Goal: Task Accomplishment & Management: Use online tool/utility

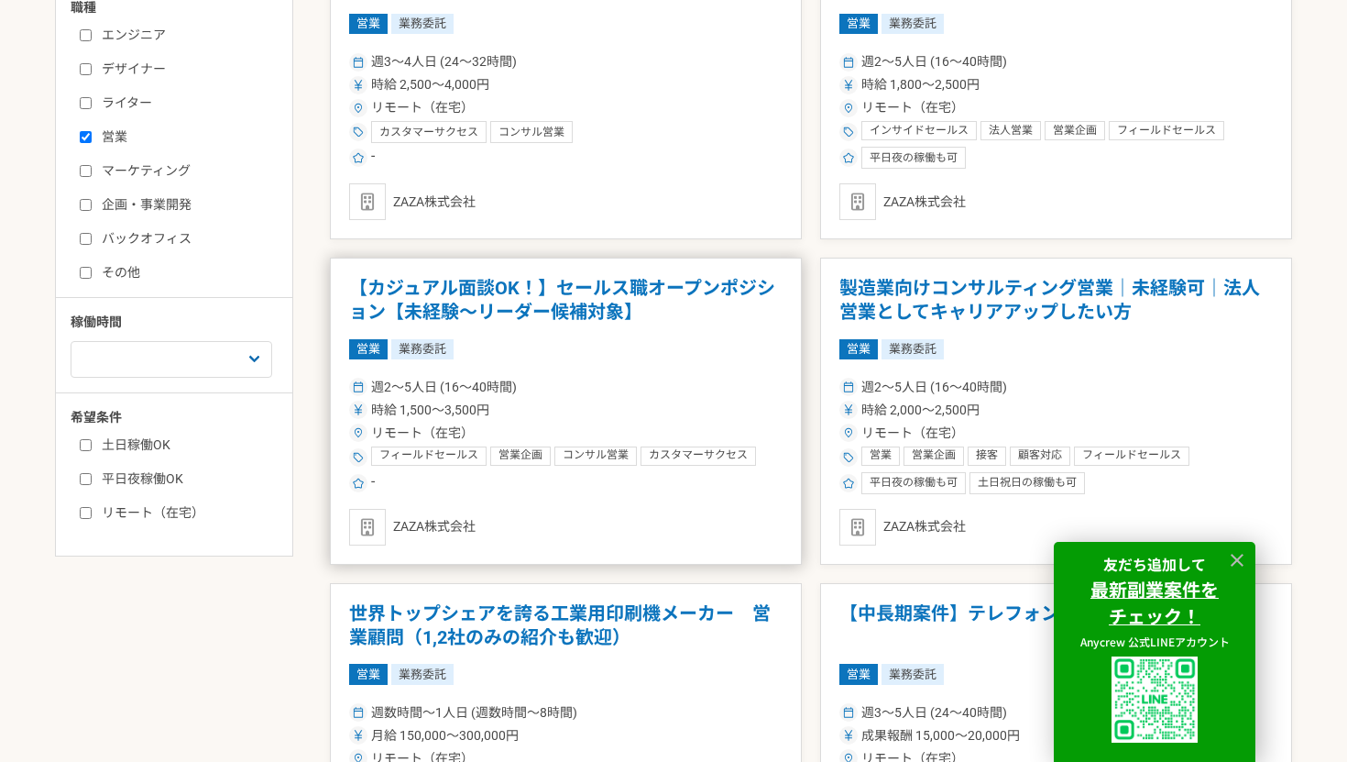
scroll to position [823, 0]
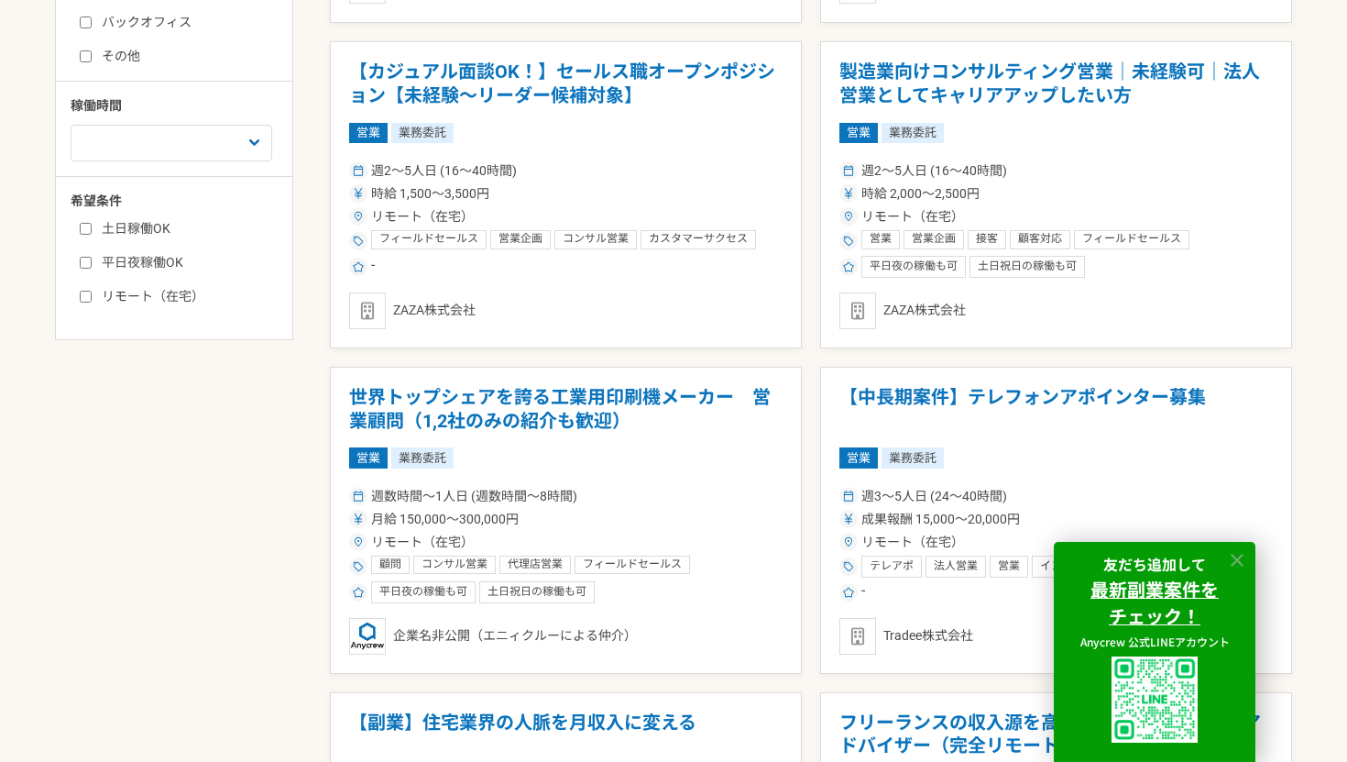
click at [1243, 563] on icon at bounding box center [1237, 560] width 21 height 21
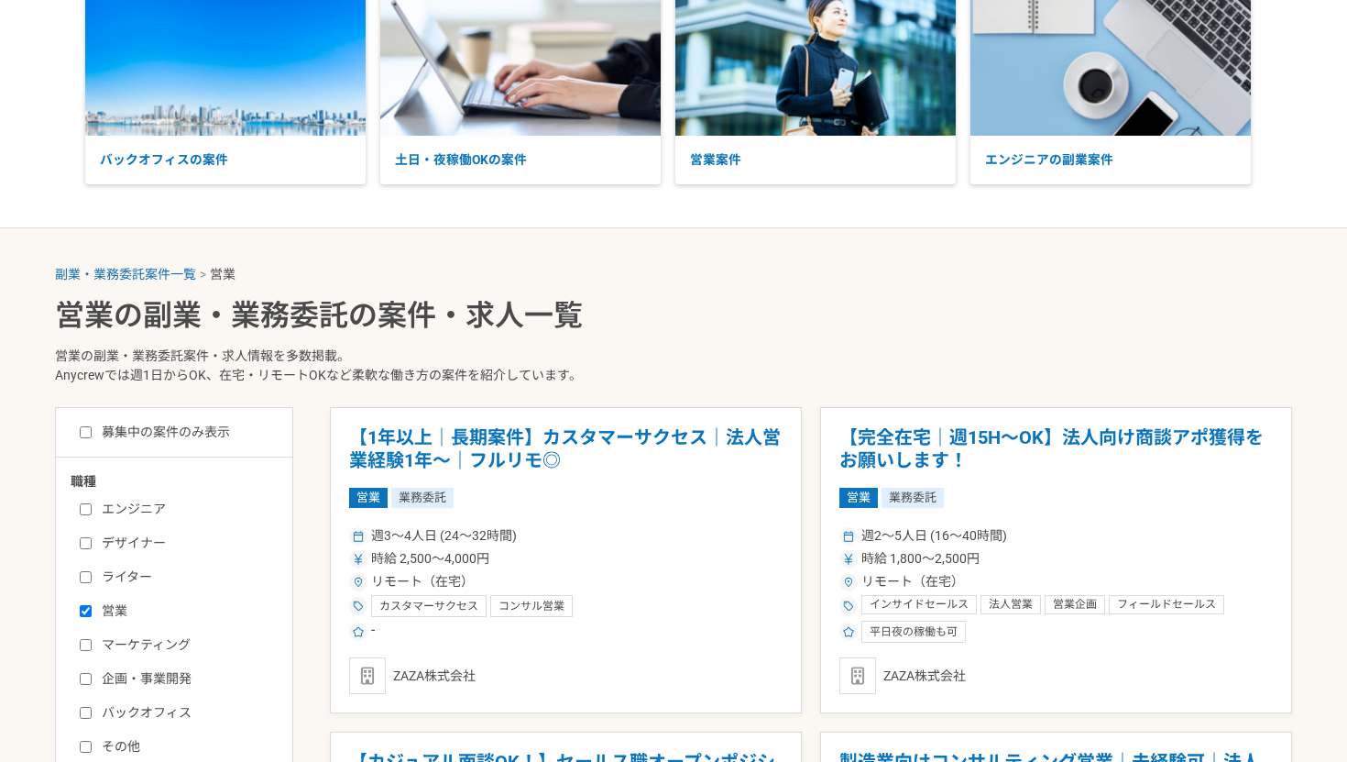
scroll to position [252, 0]
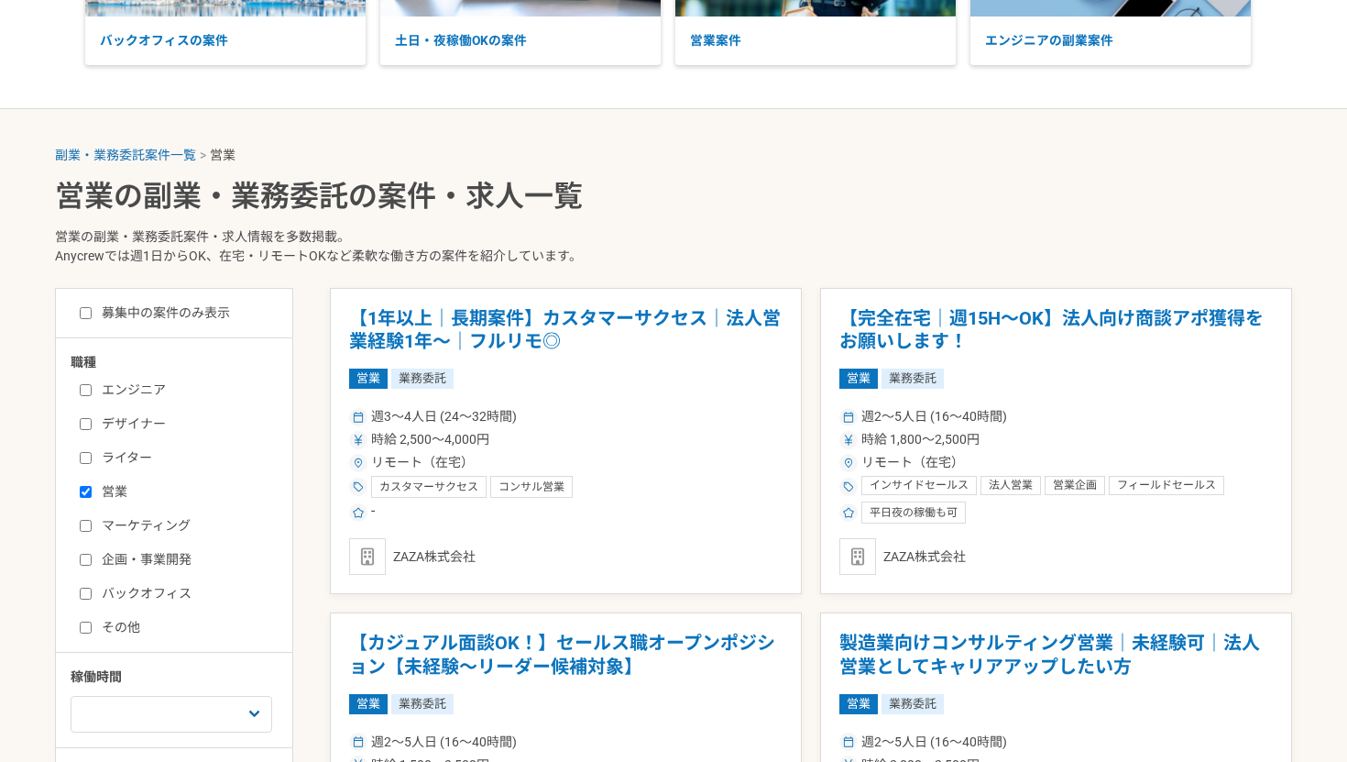
click at [101, 524] on label "マーケティング" at bounding box center [185, 525] width 211 height 19
click at [92, 524] on input "マーケティング" at bounding box center [86, 526] width 12 height 12
checkbox input "true"
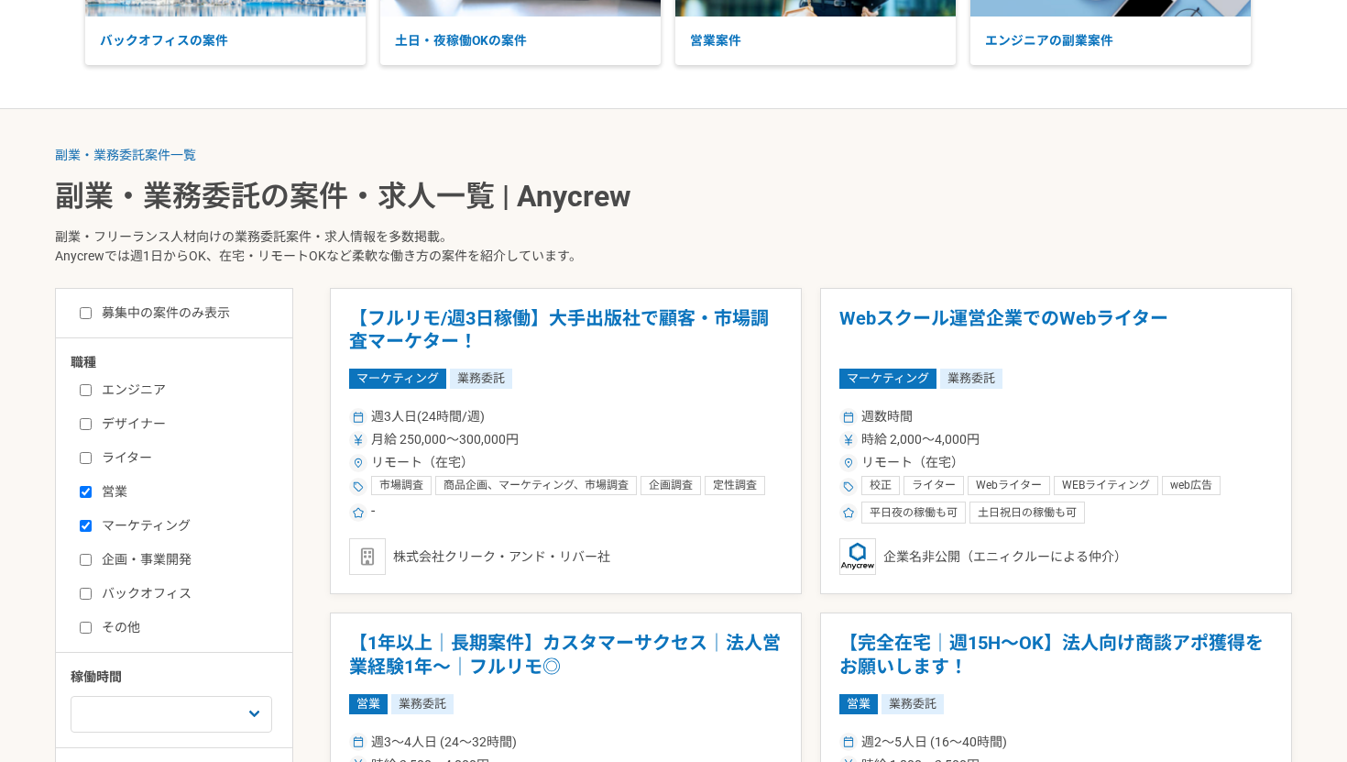
click at [102, 556] on label "企画・事業開発" at bounding box center [185, 559] width 211 height 19
click at [92, 556] on input "企画・事業開発" at bounding box center [86, 560] width 12 height 12
checkbox input "true"
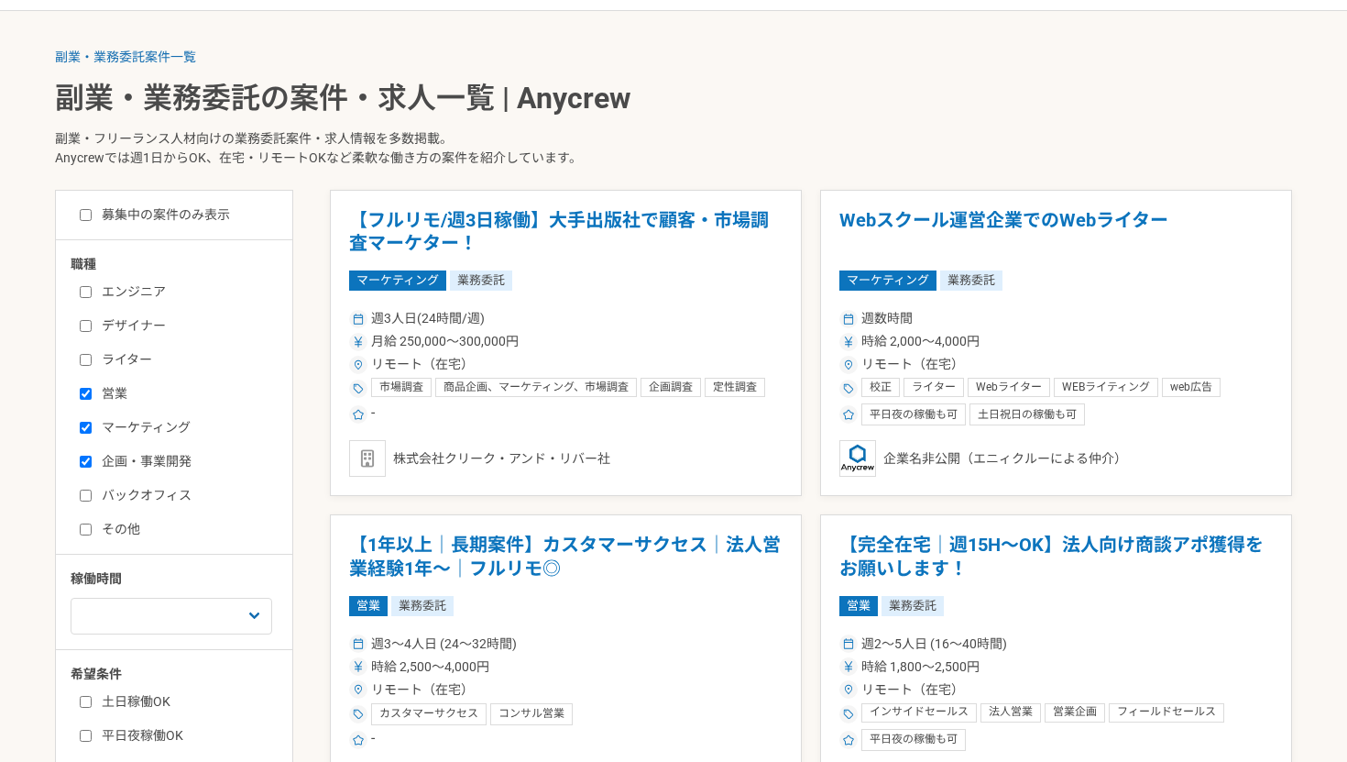
scroll to position [356, 0]
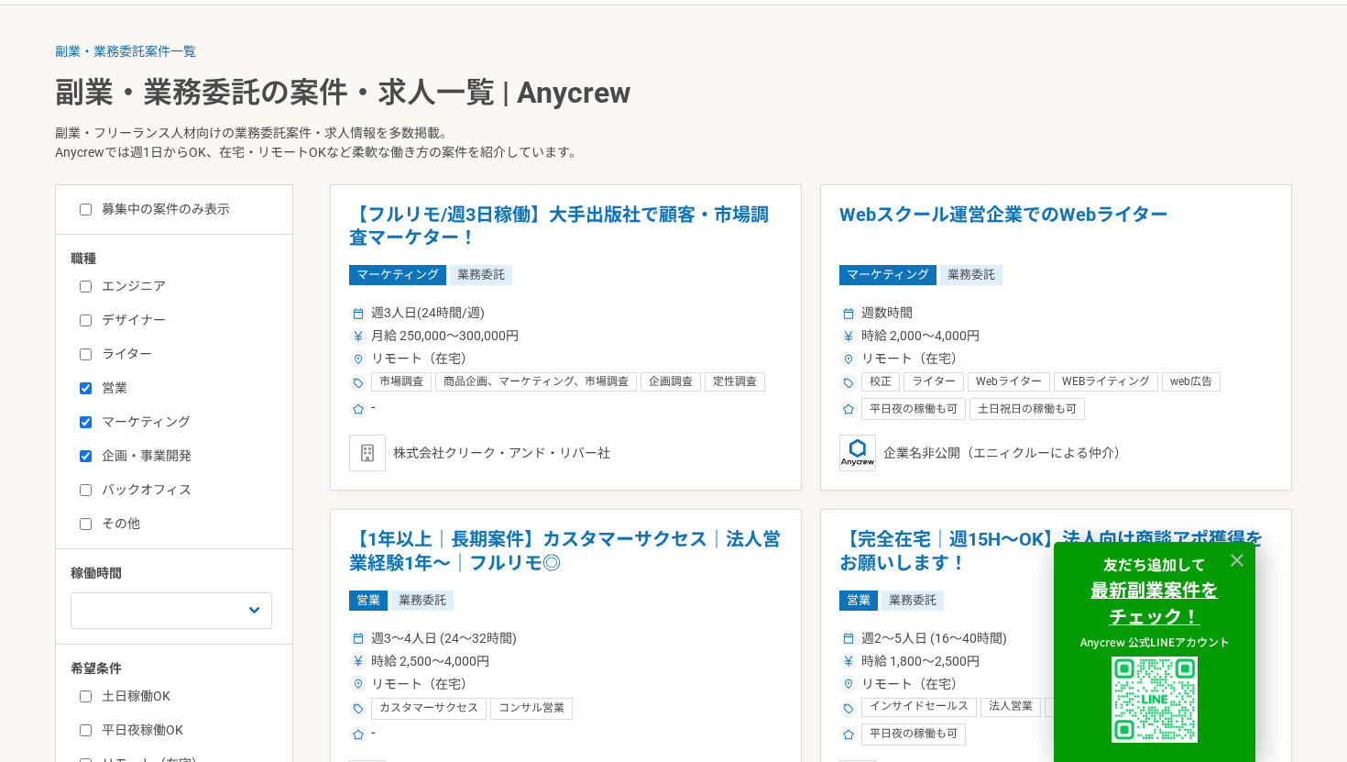
click at [1249, 553] on div at bounding box center [1236, 559] width 27 height 27
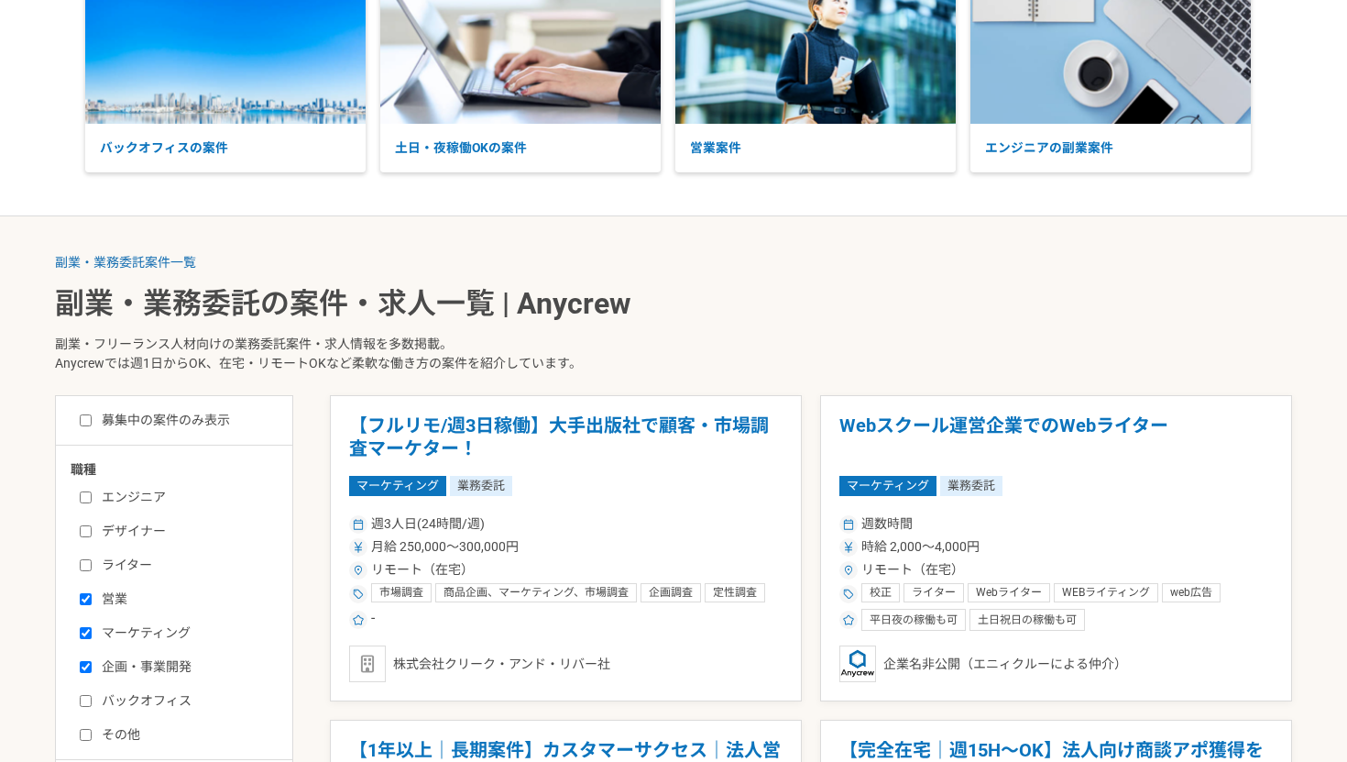
scroll to position [206, 0]
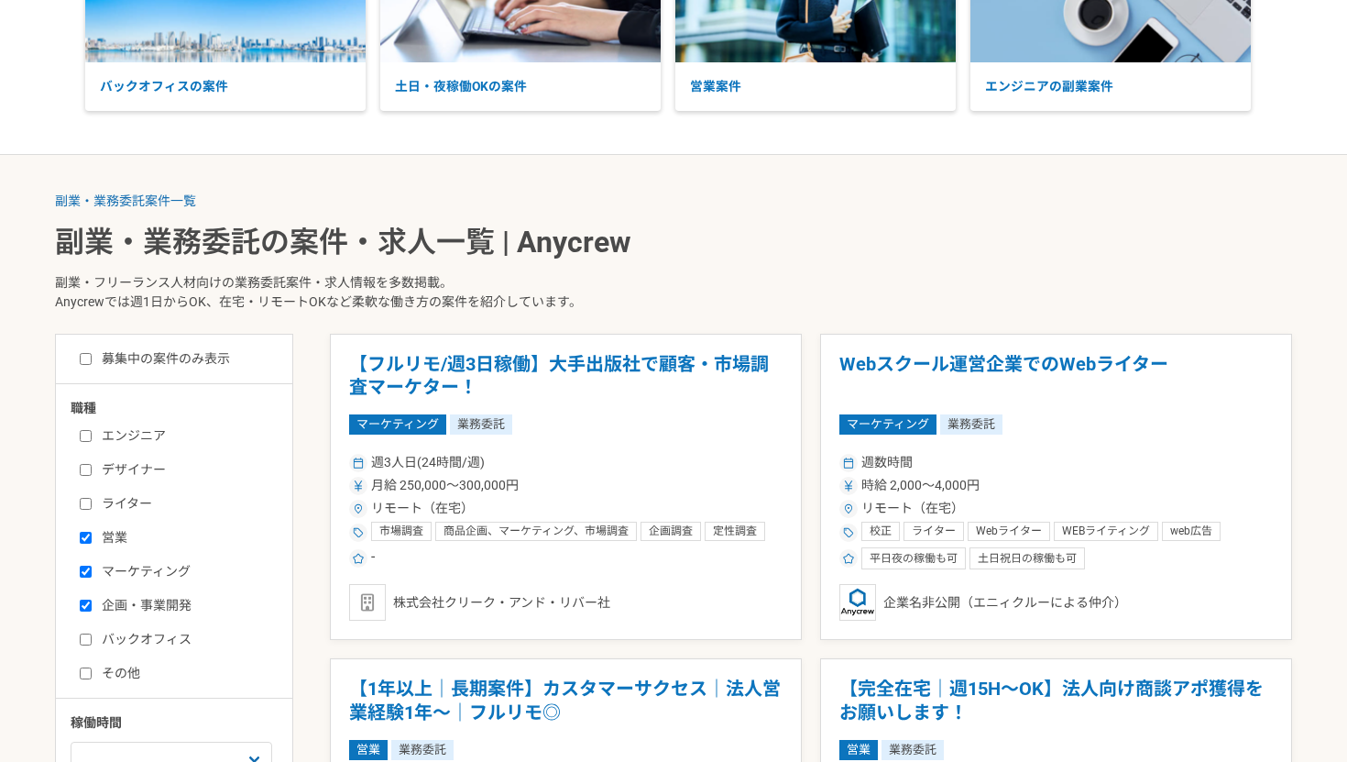
click at [176, 356] on label "募集中の案件のみ表示" at bounding box center [155, 358] width 150 height 19
click at [92, 356] on input "募集中の案件のみ表示" at bounding box center [86, 359] width 12 height 12
checkbox input "true"
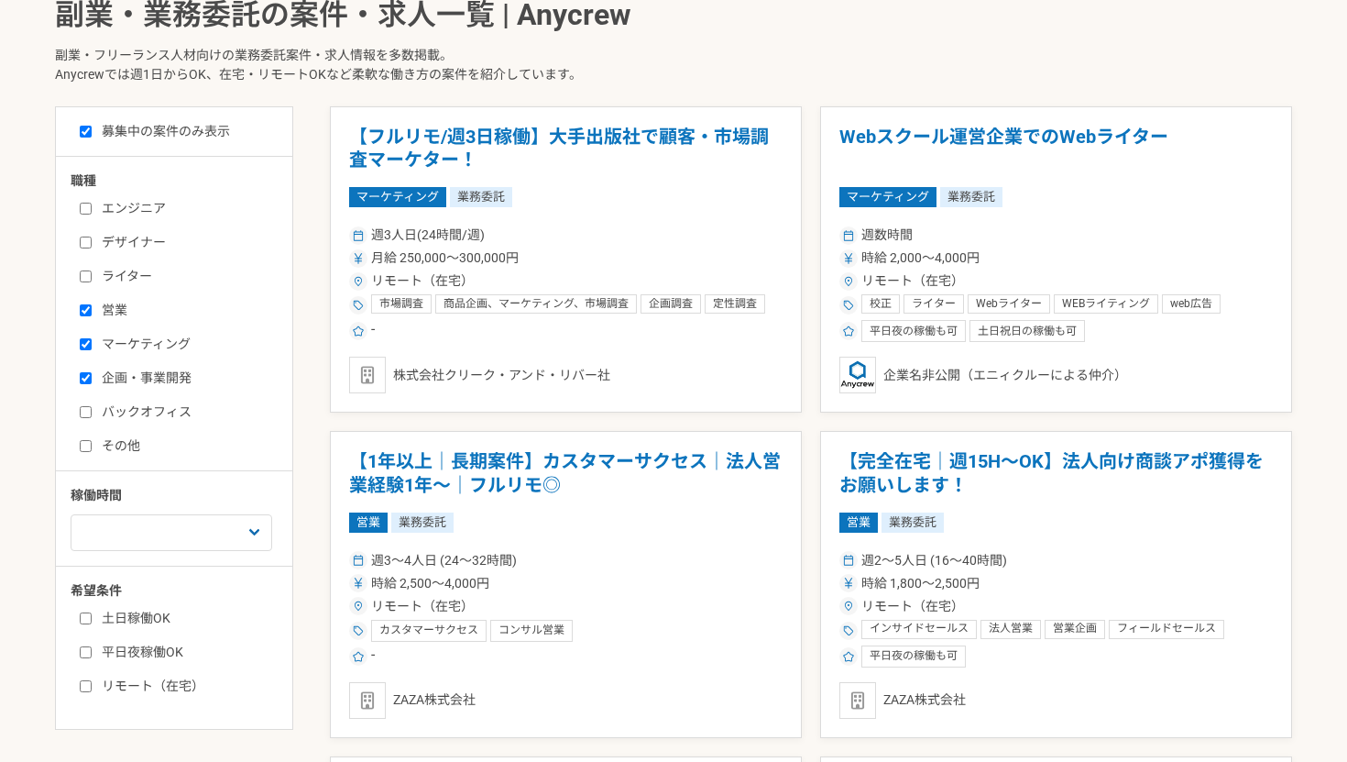
scroll to position [576, 0]
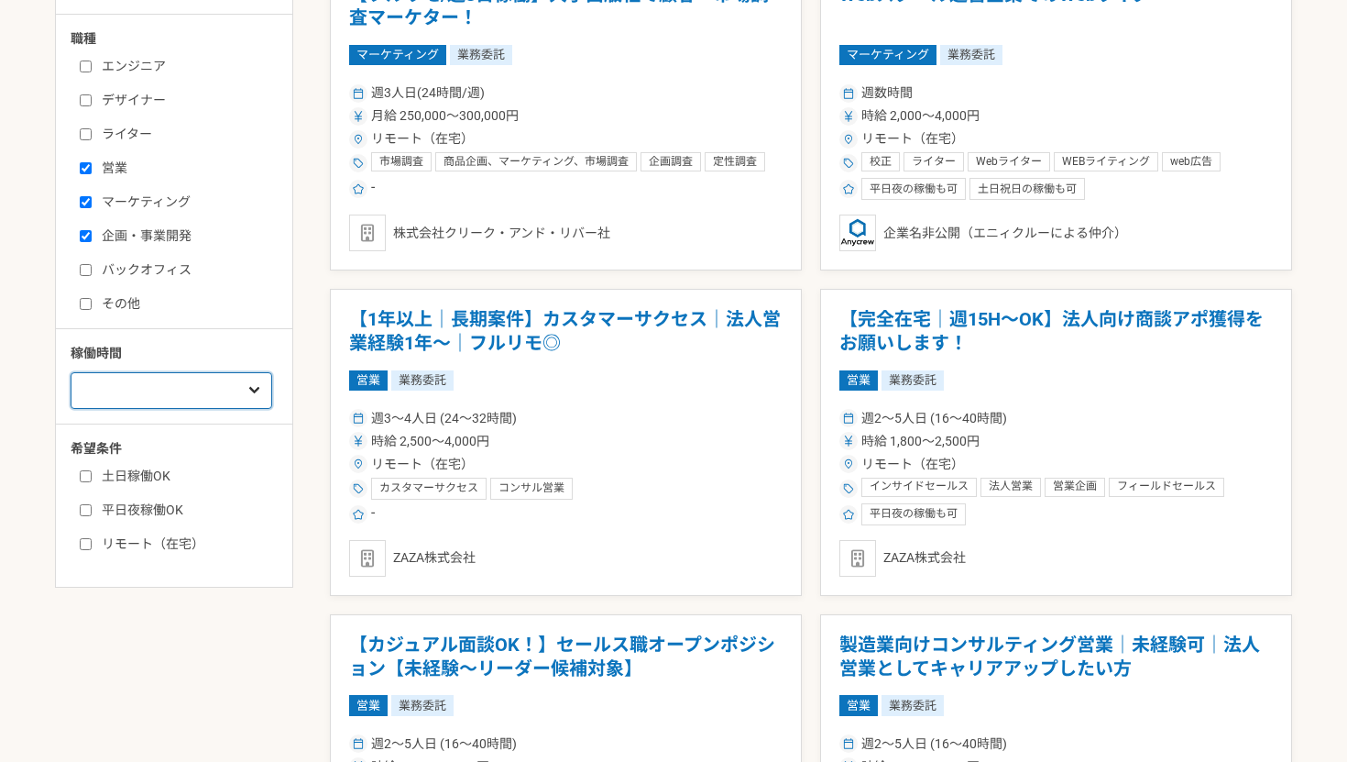
click at [146, 391] on select "週1人日（8時間）以下 週2人日（16時間）以下 週3人日（24時間）以下 週4人日（32時間）以下 週5人日（40時間）以下" at bounding box center [172, 390] width 202 height 37
select select "2"
click at [71, 372] on select "週1人日（8時間）以下 週2人日（16時間）以下 週3人日（24時間）以下 週4人日（32時間）以下 週5人日（40時間）以下" at bounding box center [172, 390] width 202 height 37
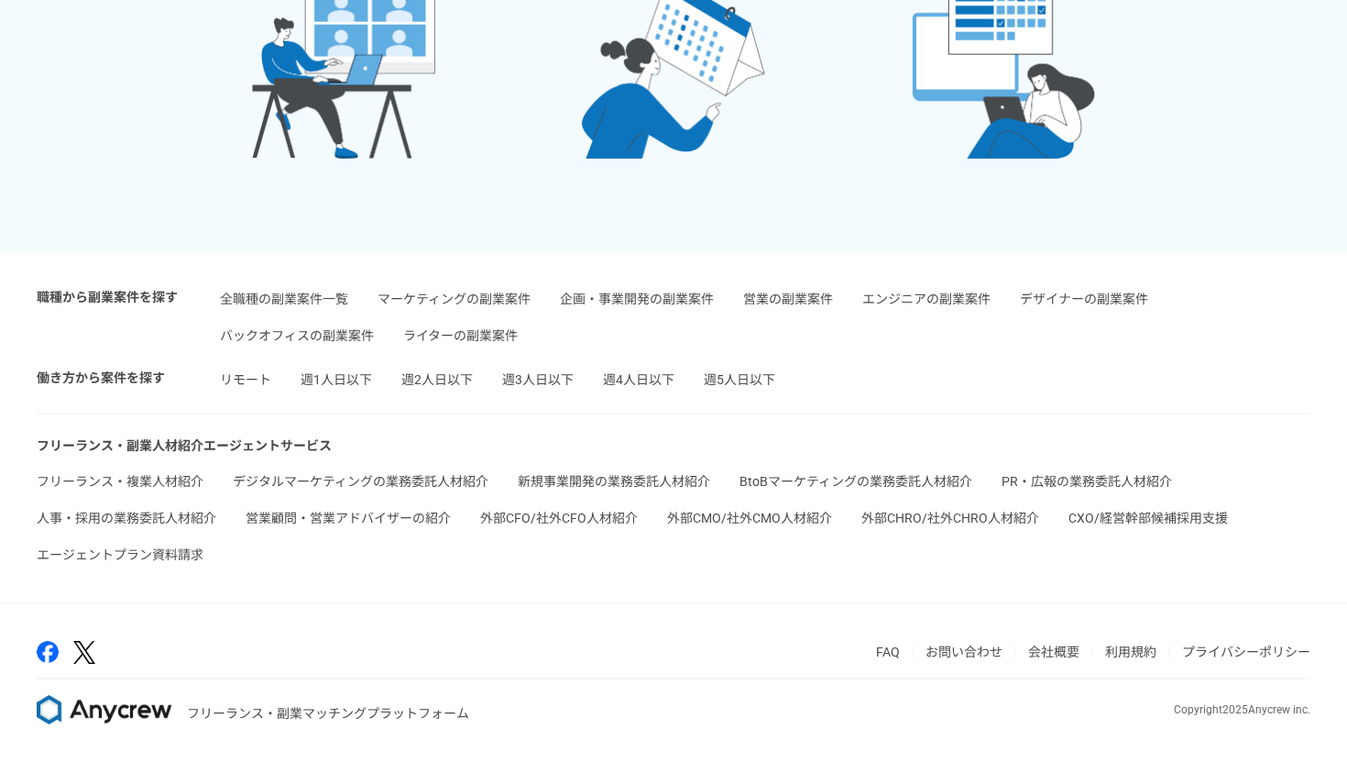
scroll to position [576, 0]
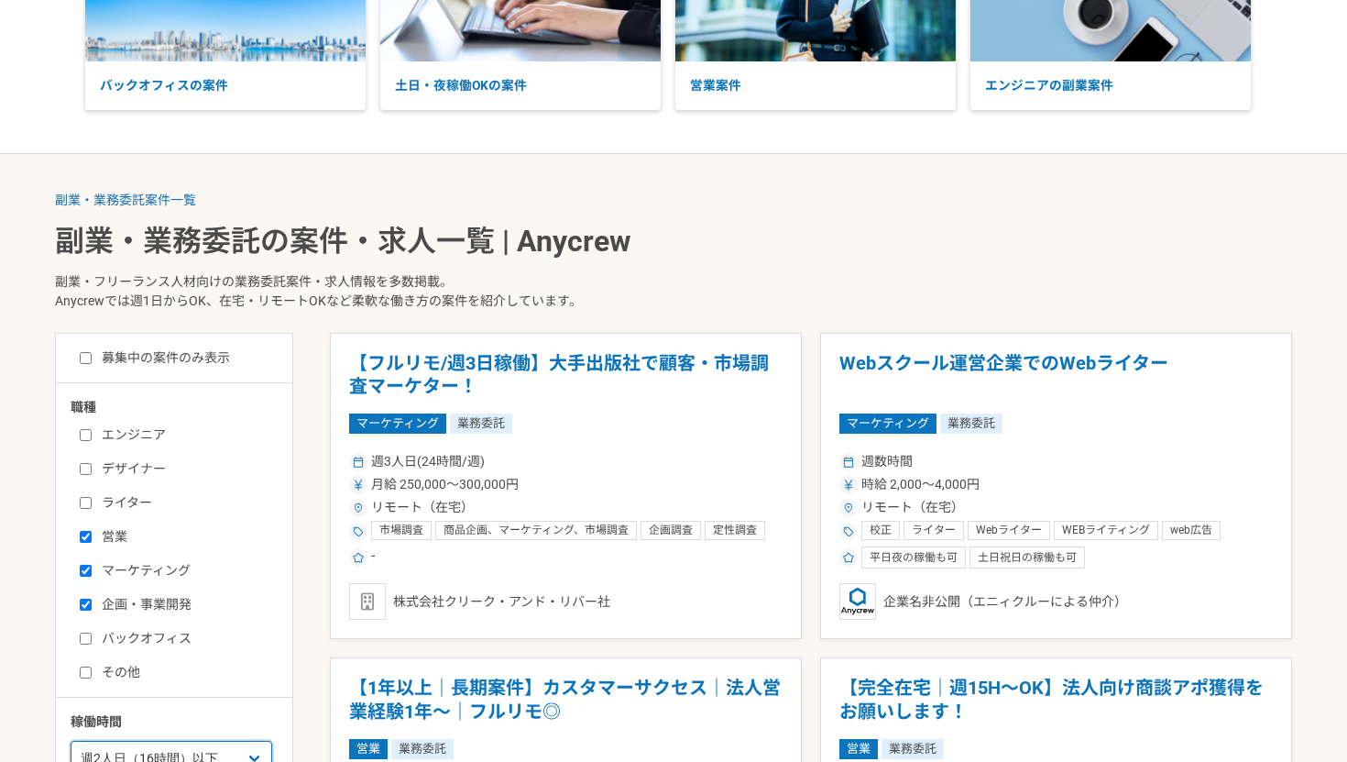
checkbox input "false"
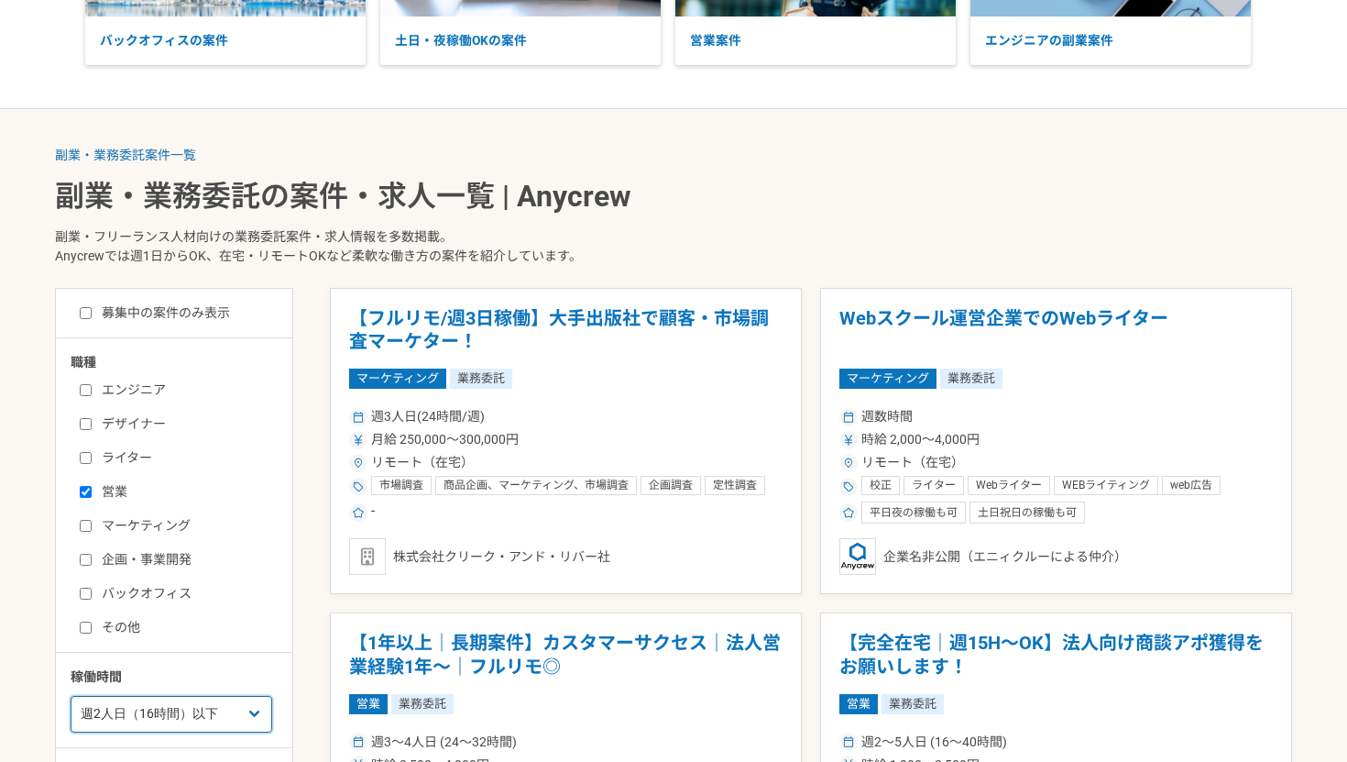
checkbox input "false"
